Goal: Transaction & Acquisition: Book appointment/travel/reservation

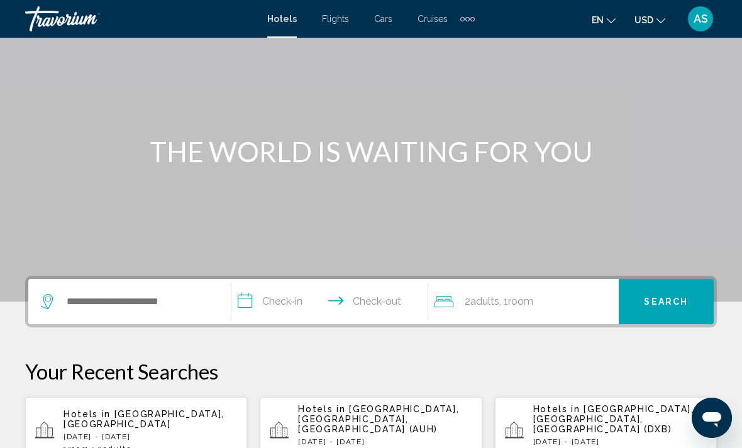
scroll to position [81, 0]
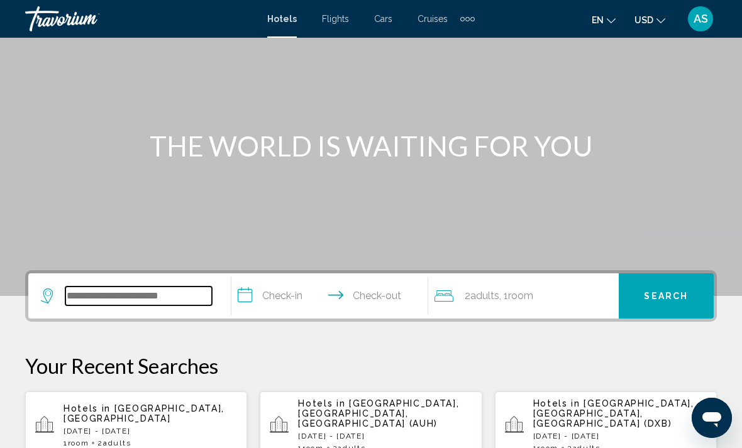
click at [167, 293] on input "Search widget" at bounding box center [138, 296] width 146 height 19
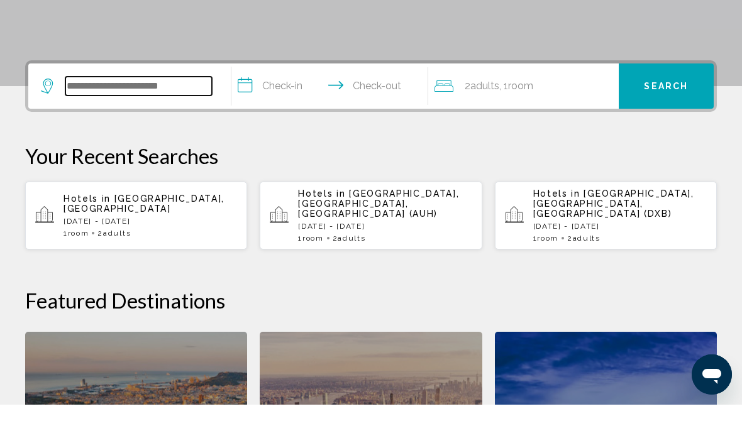
scroll to position [267, 0]
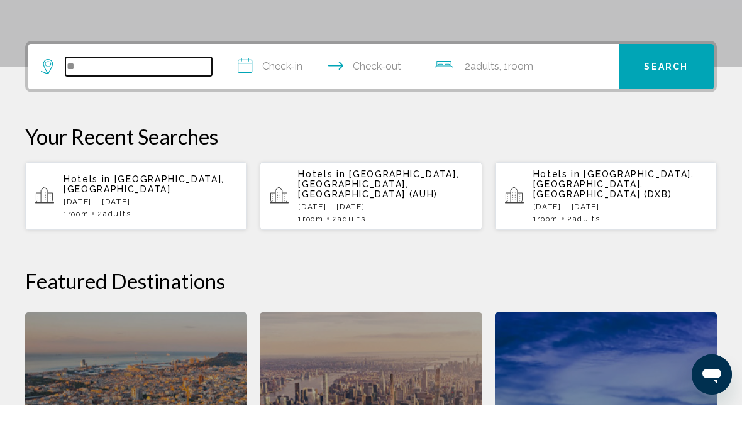
type input "*"
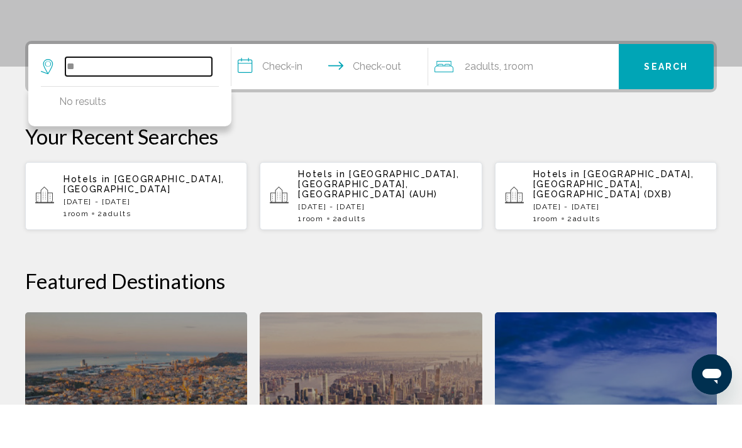
type input "*"
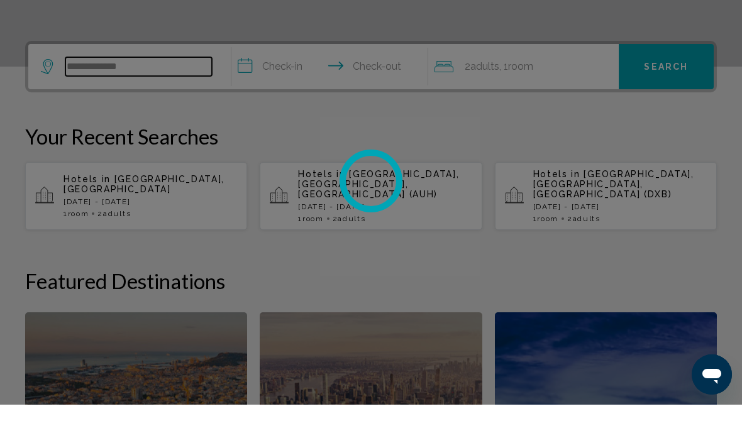
type input "**********"
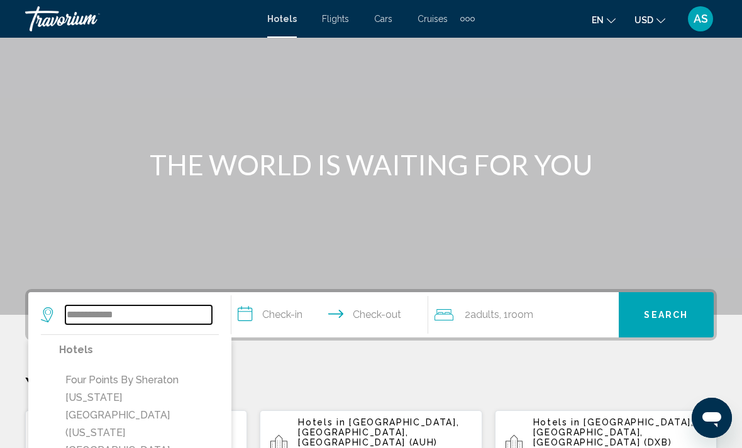
scroll to position [57, 0]
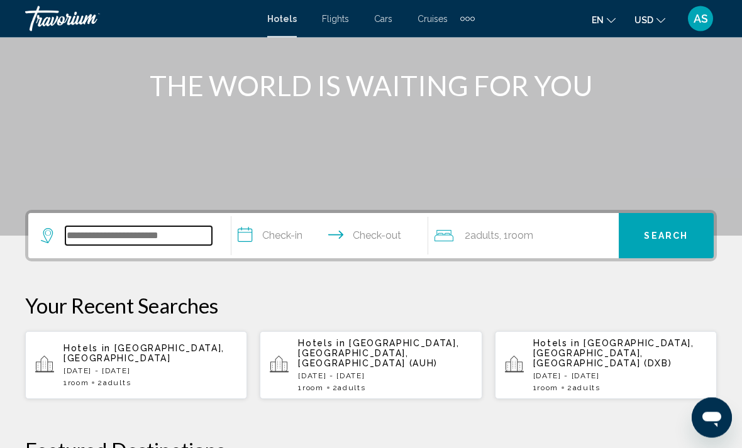
click at [192, 228] on input "Search widget" at bounding box center [138, 236] width 146 height 19
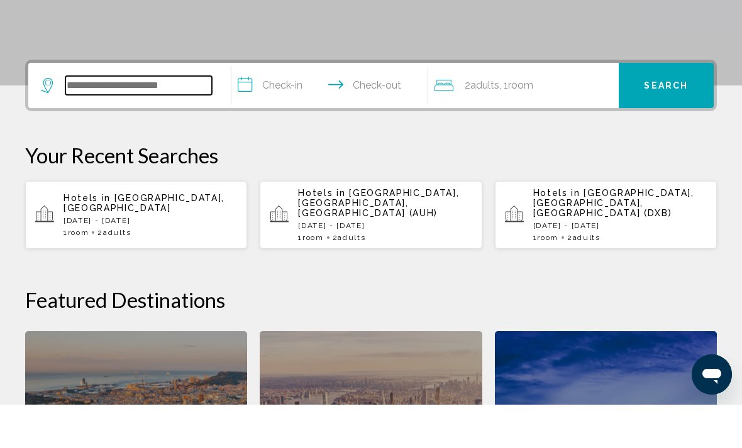
scroll to position [267, 0]
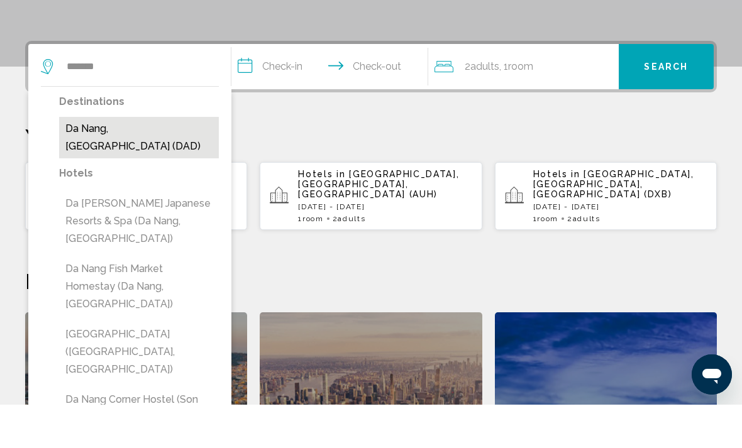
click at [155, 160] on button "Da Nang, Vietnam (DAD)" at bounding box center [139, 180] width 160 height 41
type input "**********"
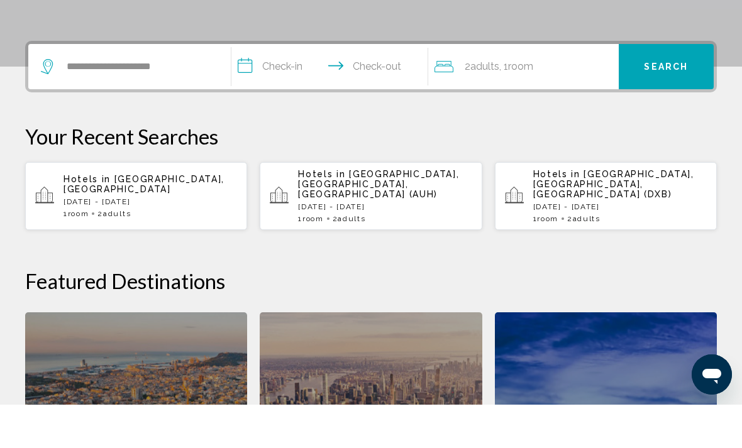
click at [292, 87] on input "**********" at bounding box center [332, 111] width 202 height 49
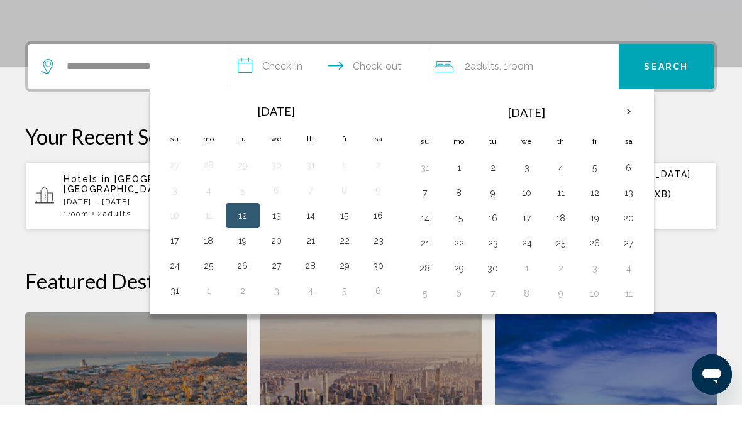
scroll to position [310, 0]
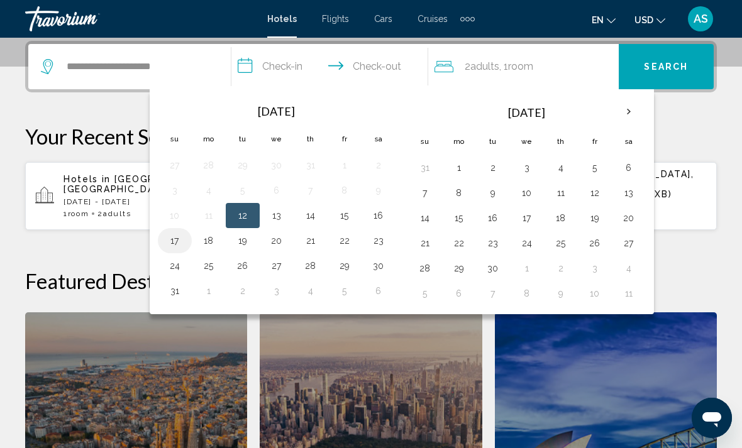
click at [166, 243] on button "17" at bounding box center [175, 241] width 20 height 18
click at [304, 243] on button "21" at bounding box center [310, 241] width 20 height 18
type input "**********"
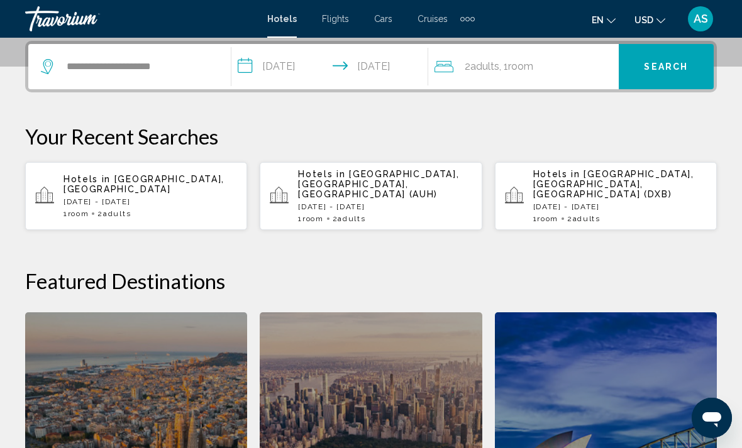
click at [557, 60] on div "2 Adult Adults , 1 Room rooms" at bounding box center [526, 67] width 184 height 18
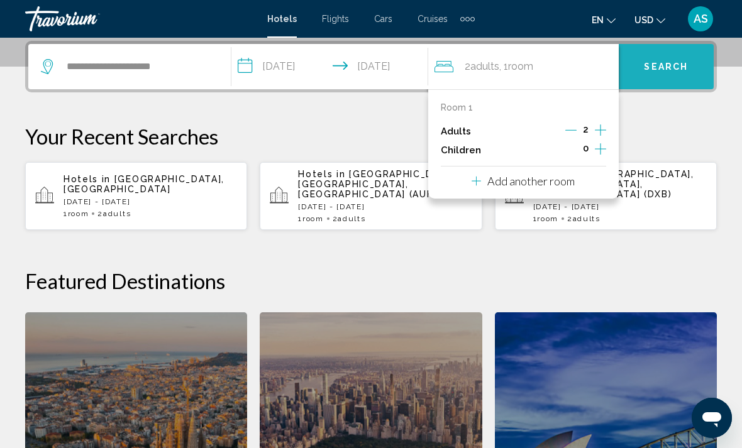
click at [647, 69] on span "Search" at bounding box center [666, 67] width 44 height 10
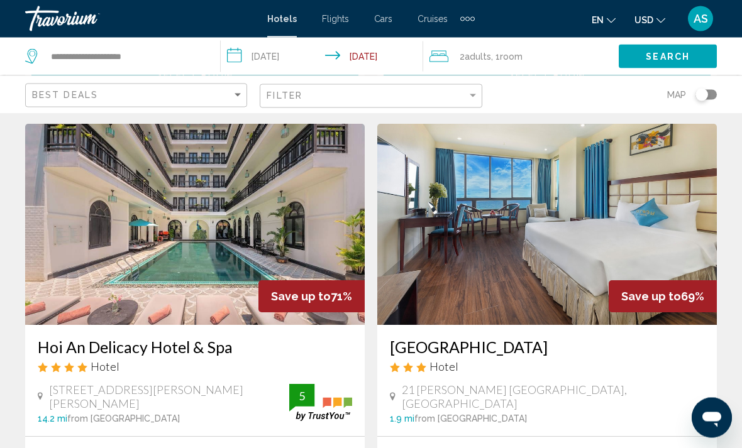
scroll to position [483, 0]
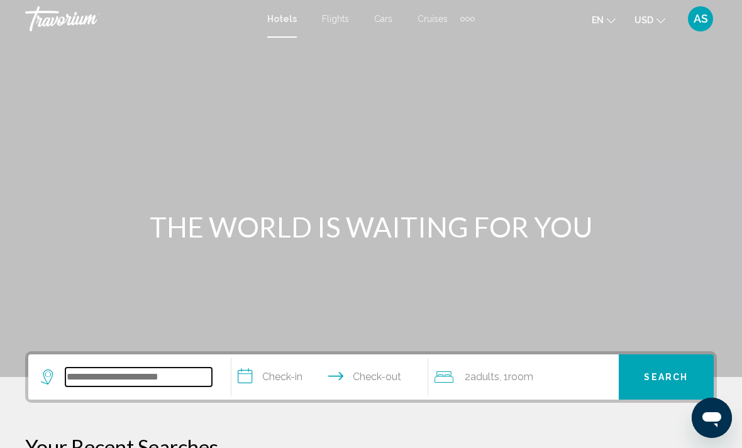
click at [119, 379] on input "Search widget" at bounding box center [138, 377] width 146 height 19
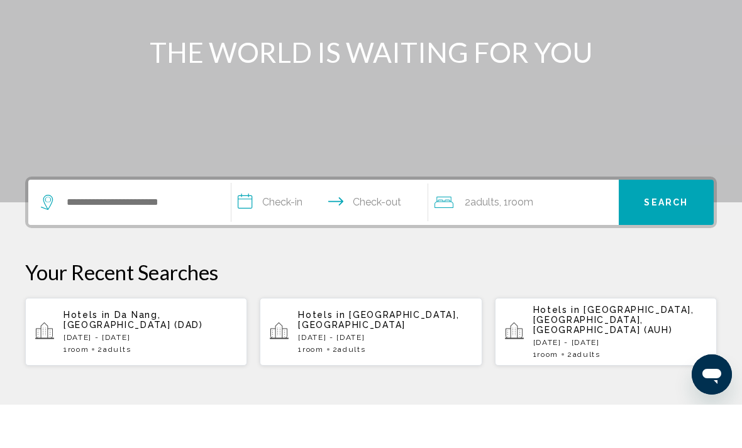
click at [89, 376] on p "Sun, 17 Aug - Thu, 21 Aug" at bounding box center [149, 380] width 173 height 9
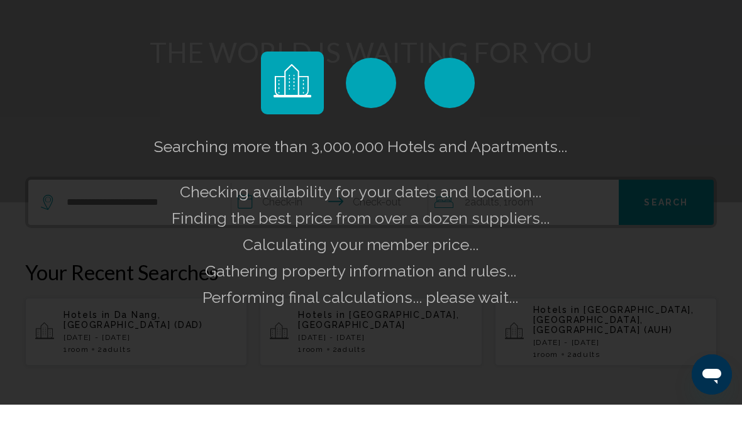
scroll to position [175, 0]
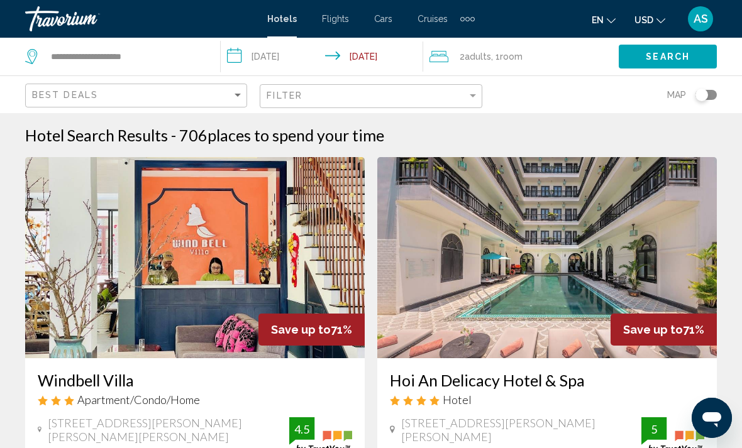
click at [246, 50] on input "**********" at bounding box center [324, 58] width 207 height 41
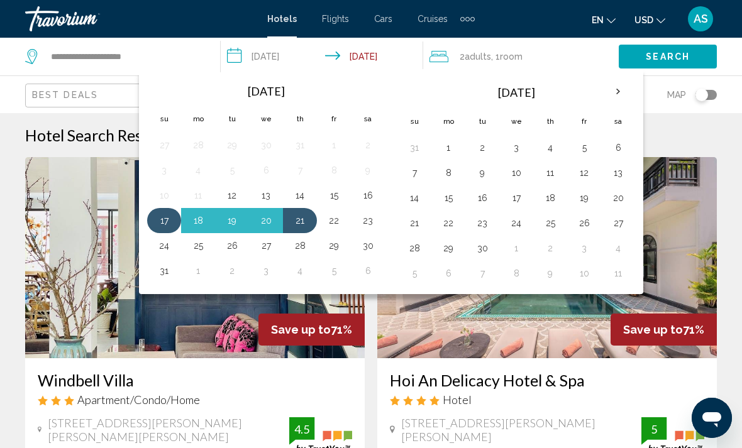
click at [167, 219] on button "17" at bounding box center [164, 221] width 20 height 18
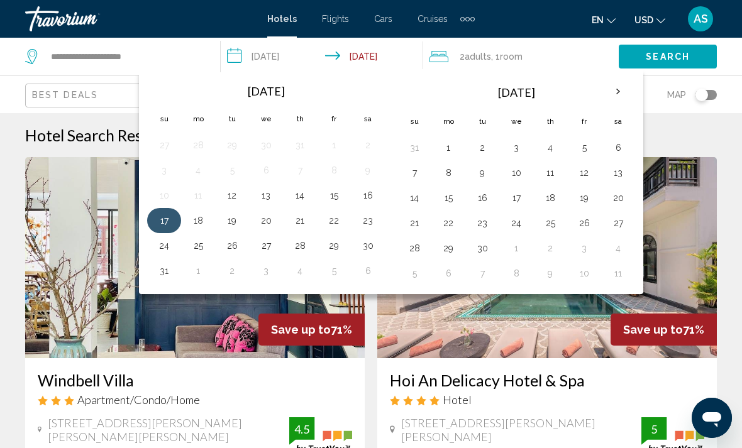
click at [165, 224] on button "17" at bounding box center [164, 221] width 20 height 18
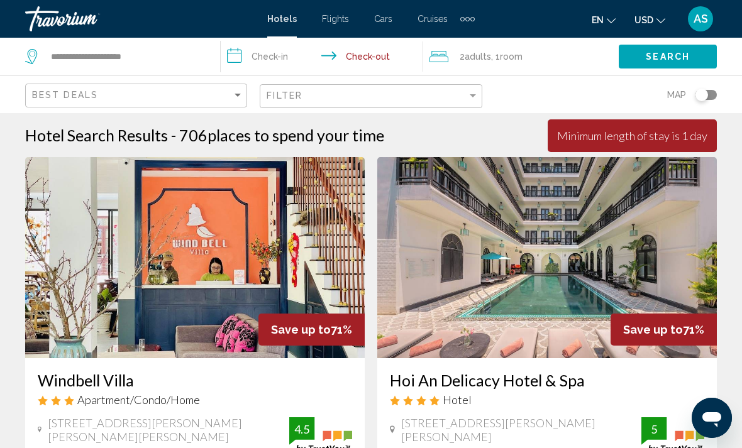
click at [243, 64] on input "**********" at bounding box center [324, 58] width 207 height 41
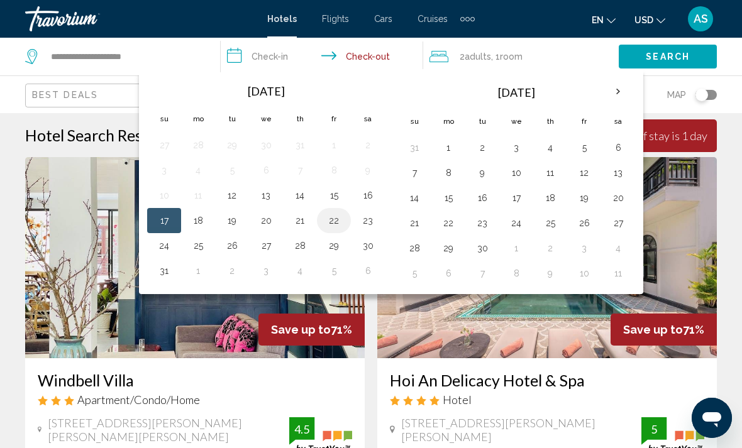
click at [339, 222] on button "22" at bounding box center [334, 221] width 20 height 18
click at [168, 220] on button "17" at bounding box center [164, 221] width 20 height 18
type input "**********"
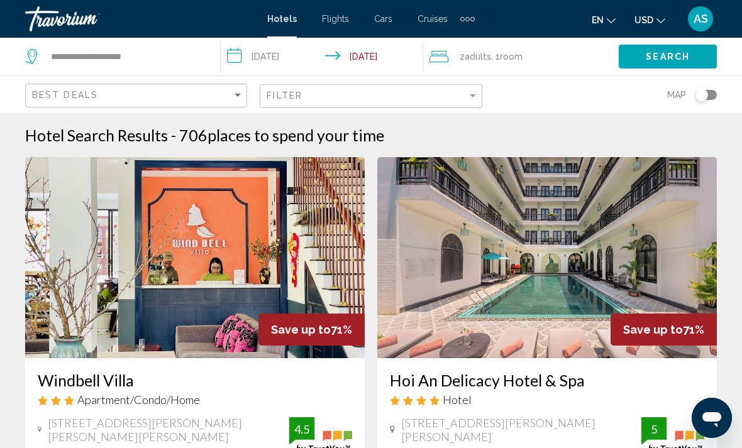
click at [662, 65] on button "Search" at bounding box center [667, 56] width 98 height 23
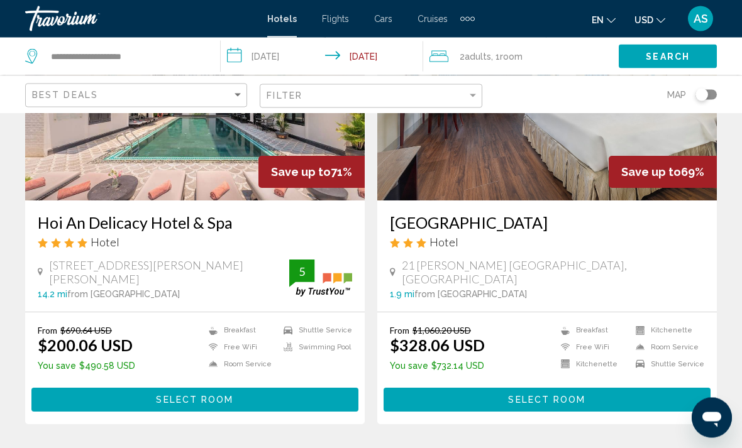
scroll to position [607, 0]
click at [63, 398] on button "Select Room" at bounding box center [194, 399] width 327 height 23
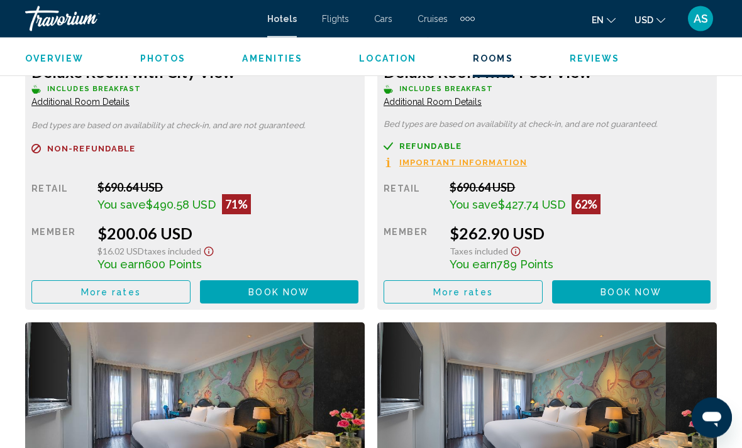
scroll to position [2100, 0]
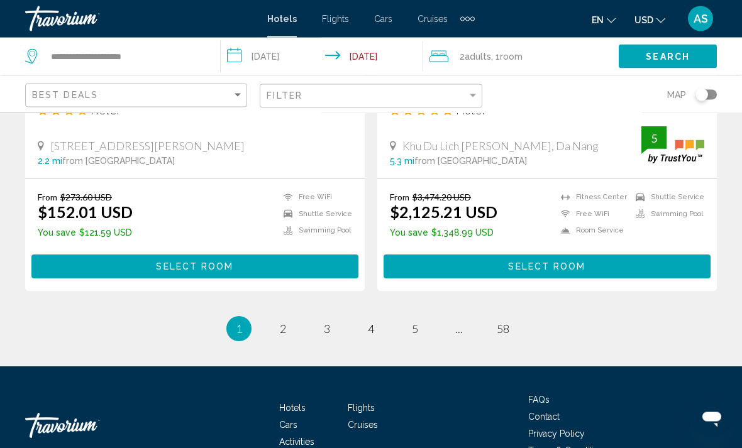
scroll to position [2524, 0]
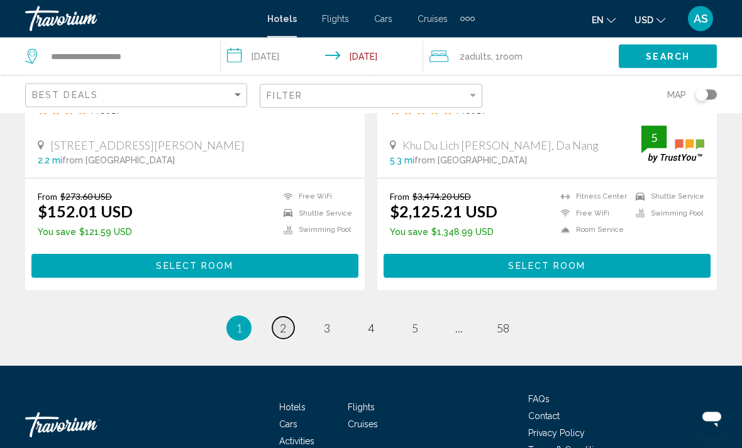
click at [283, 327] on span "2" at bounding box center [283, 329] width 6 height 14
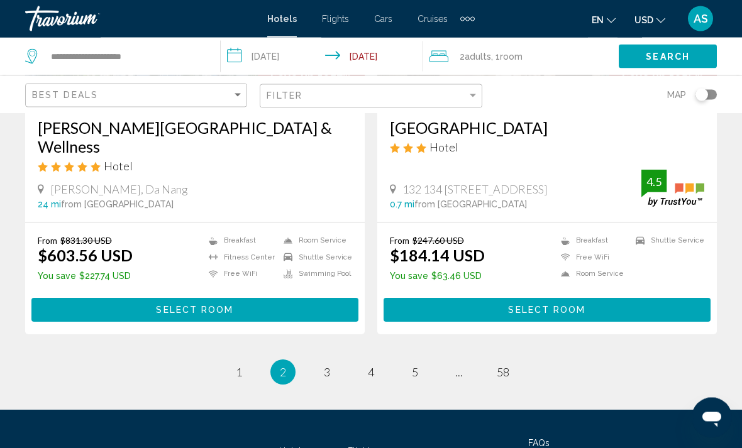
scroll to position [2583, 0]
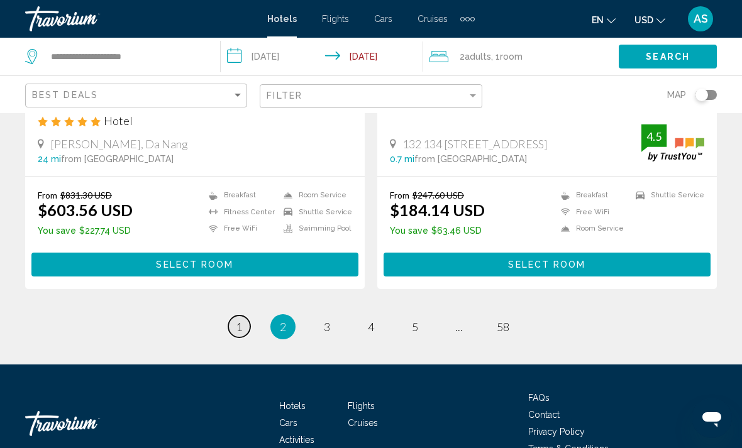
click at [241, 320] on span "1" at bounding box center [239, 327] width 6 height 14
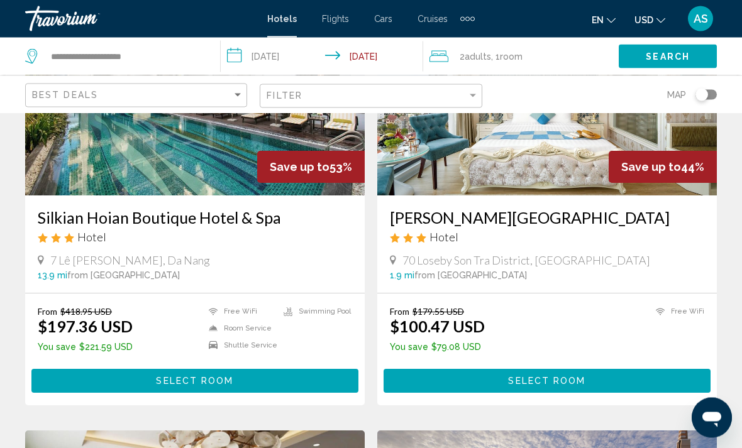
scroll to position [1962, 0]
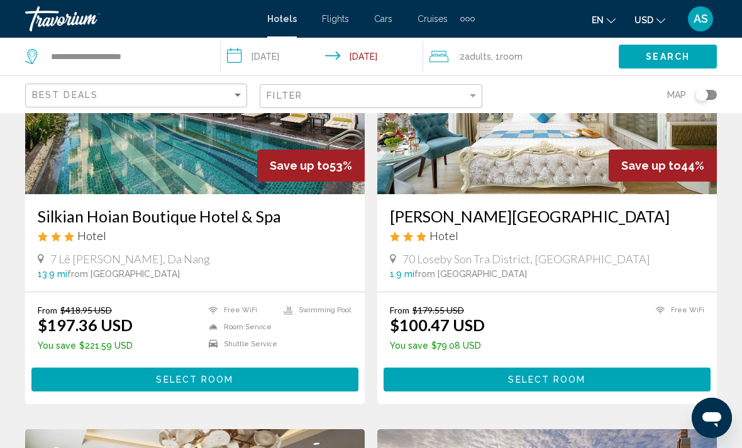
click at [630, 378] on button "Select Room" at bounding box center [546, 379] width 327 height 23
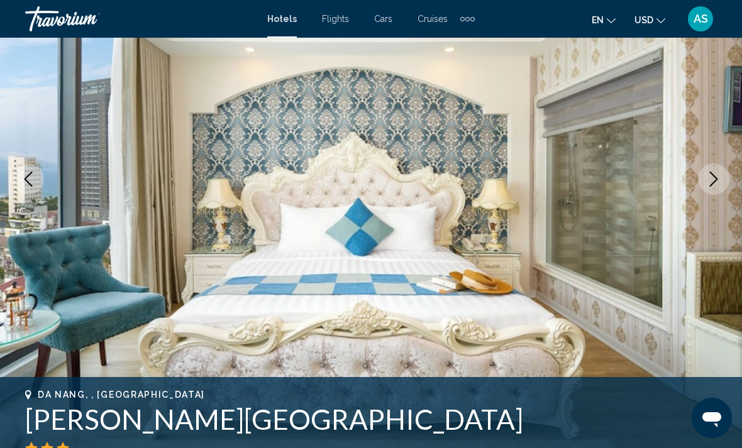
scroll to position [158, 0]
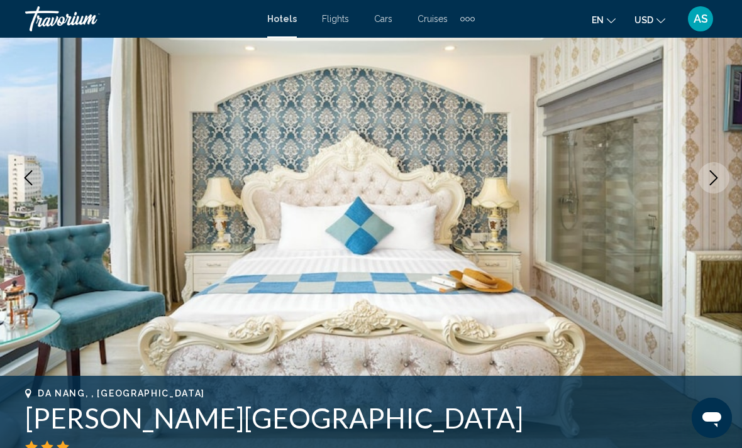
click at [721, 190] on button "Next image" at bounding box center [713, 177] width 31 height 31
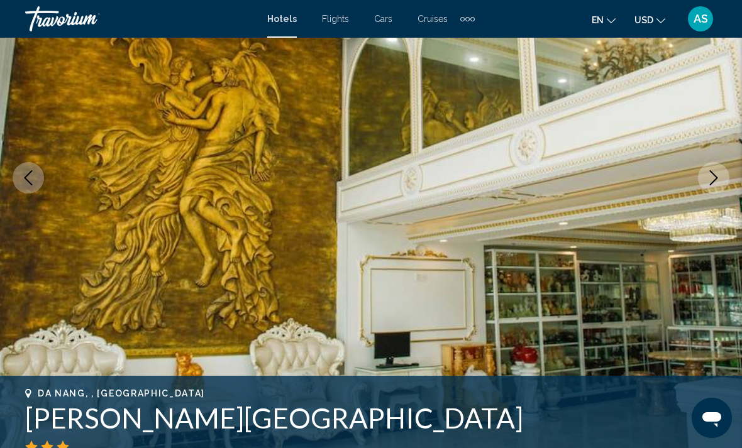
click at [721, 189] on button "Next image" at bounding box center [713, 177] width 31 height 31
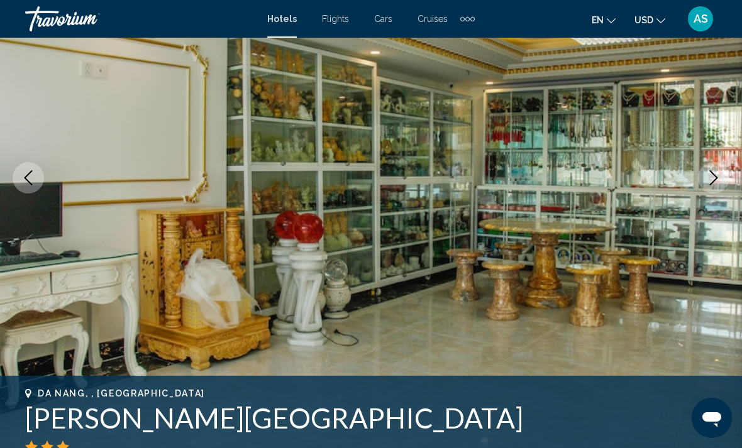
click at [718, 189] on button "Next image" at bounding box center [713, 177] width 31 height 31
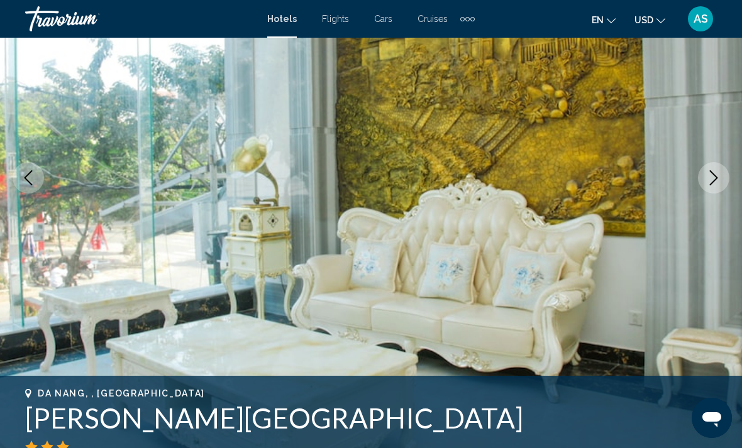
click at [725, 189] on img "Main content" at bounding box center [371, 177] width 742 height 597
click at [722, 194] on img "Main content" at bounding box center [371, 177] width 742 height 597
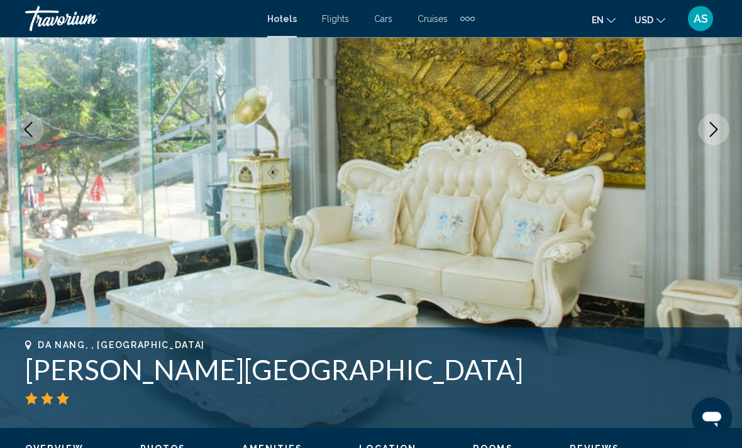
click at [725, 133] on button "Next image" at bounding box center [713, 129] width 31 height 31
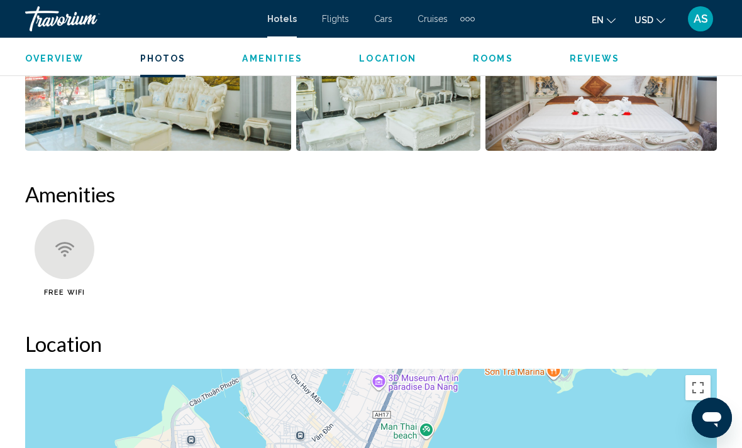
scroll to position [1107, 0]
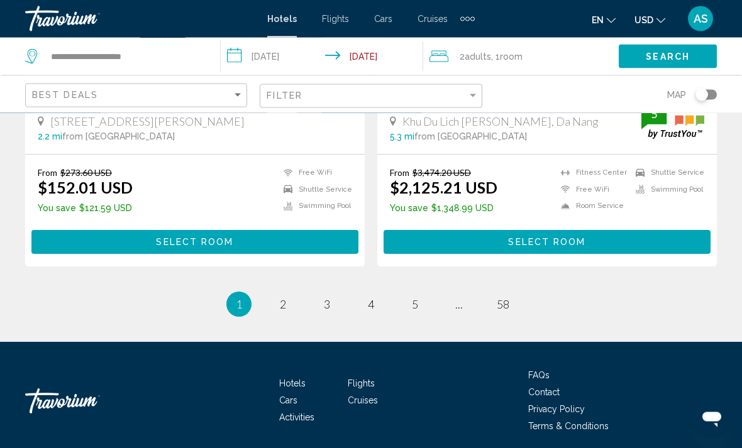
scroll to position [2552, 0]
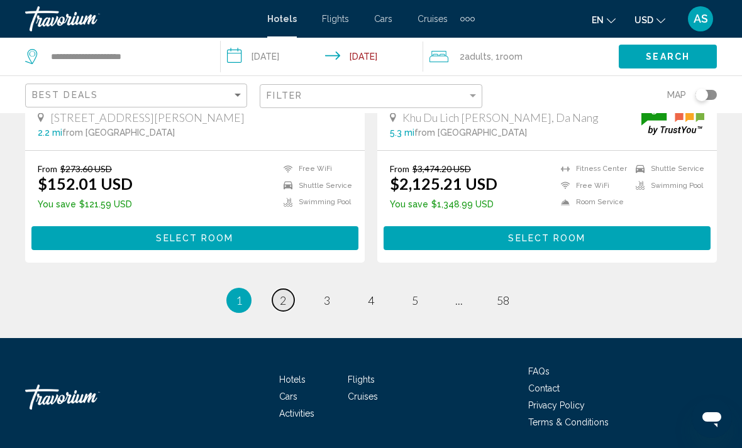
click at [278, 295] on link "page 2" at bounding box center [283, 300] width 22 height 22
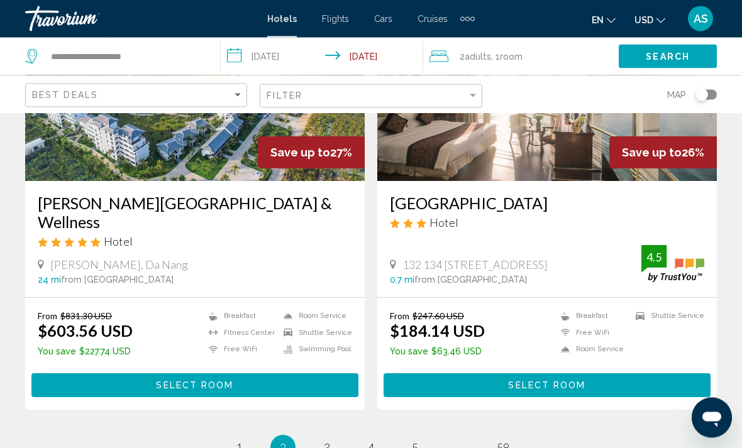
scroll to position [2464, 0]
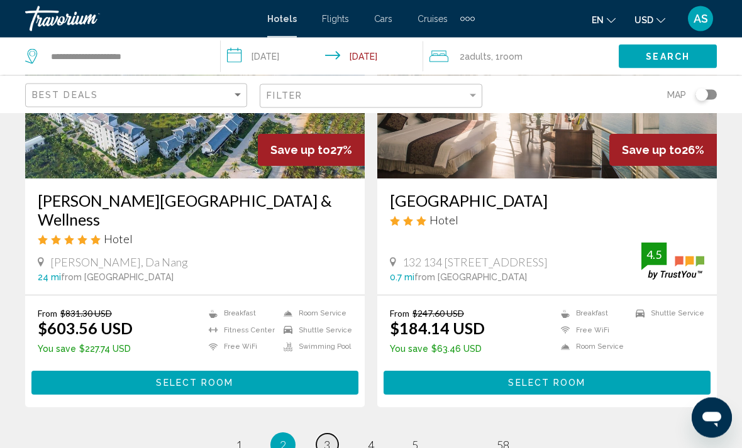
click at [335, 434] on link "page 3" at bounding box center [327, 445] width 22 height 22
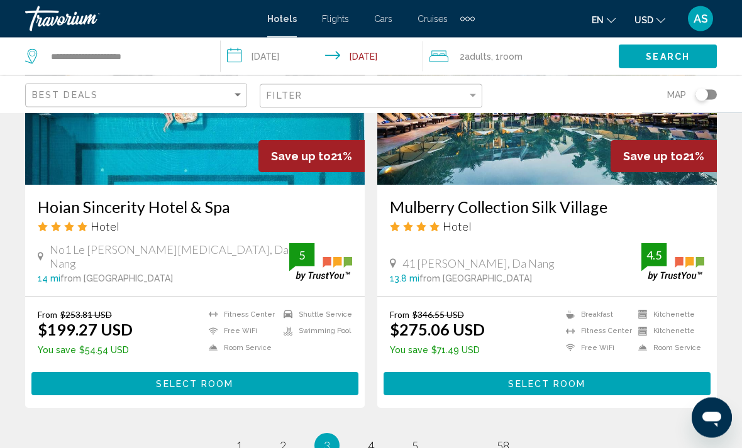
scroll to position [2584, 0]
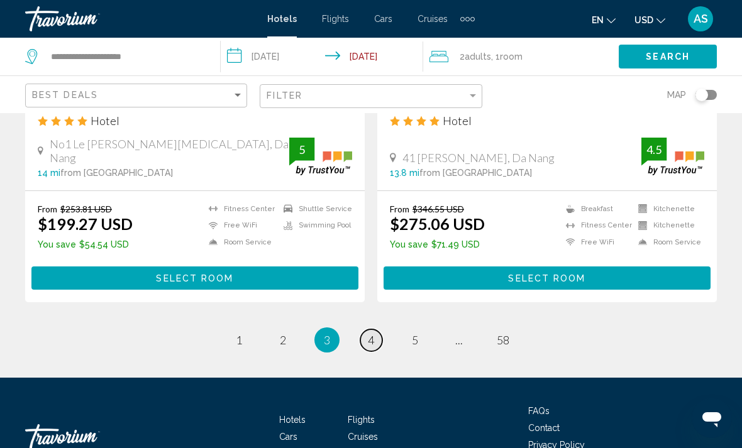
click at [376, 329] on link "page 4" at bounding box center [371, 340] width 22 height 22
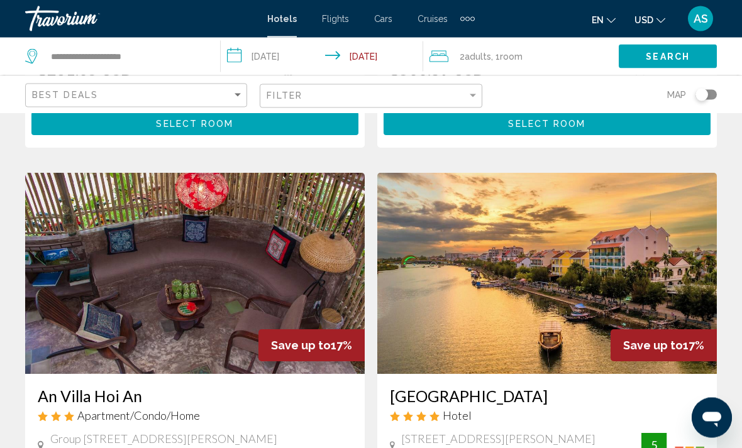
scroll to position [1359, 0]
